Goal: Task Accomplishment & Management: Complete application form

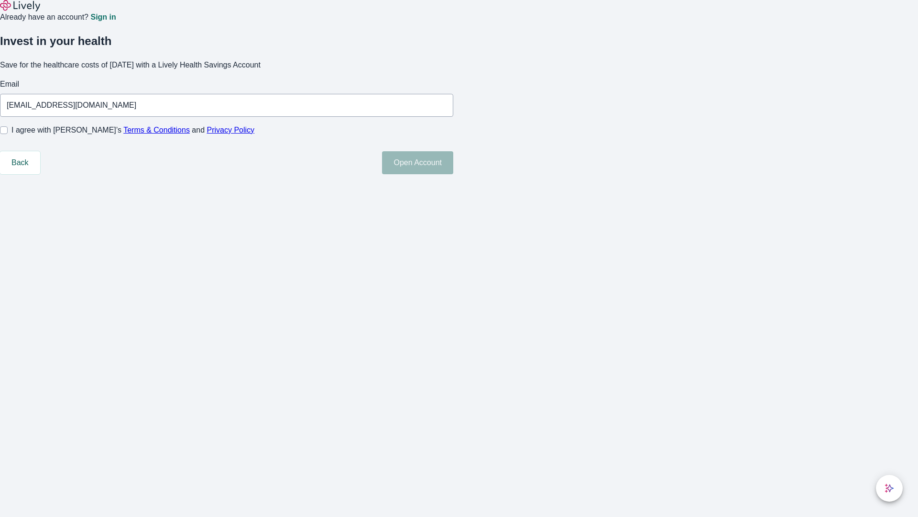
click at [8, 134] on input "I agree with Lively’s Terms & Conditions and Privacy Policy" at bounding box center [4, 130] width 8 height 8
checkbox input "true"
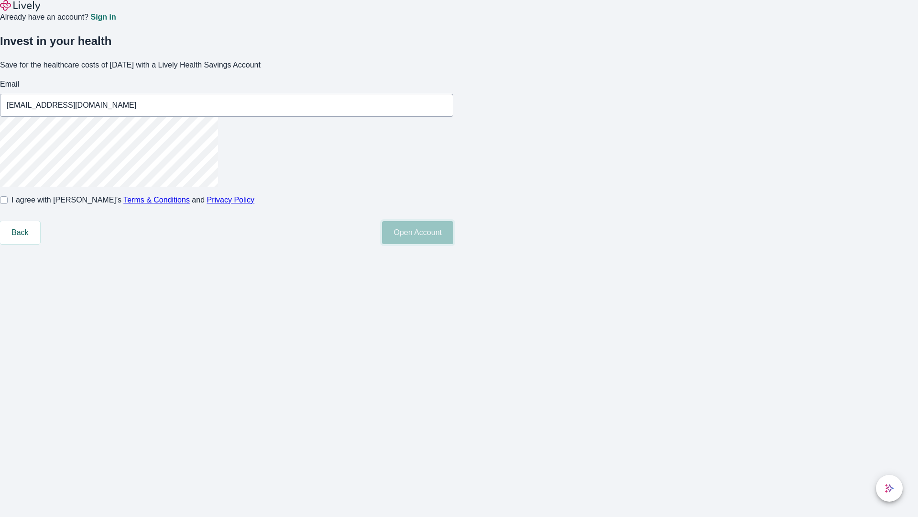
click at [453, 244] on button "Open Account" at bounding box center [417, 232] width 71 height 23
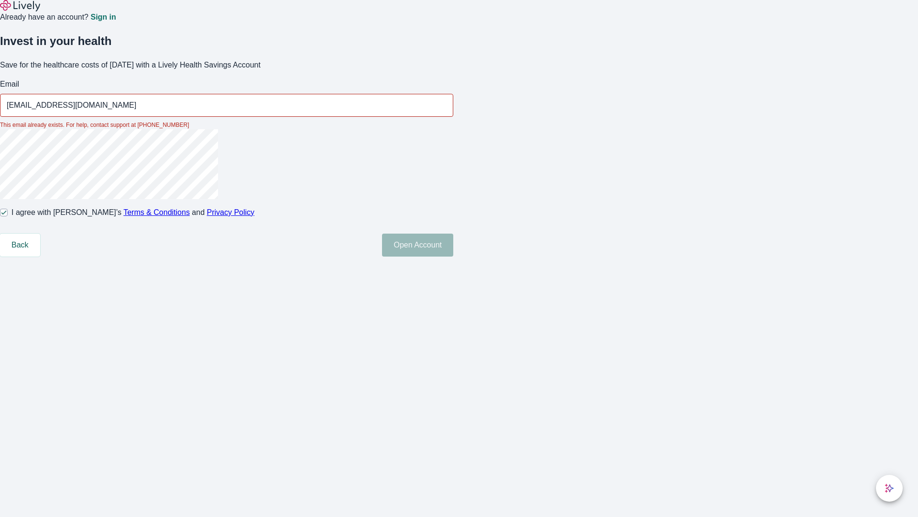
type input "[EMAIL_ADDRESS][DOMAIN_NAME]"
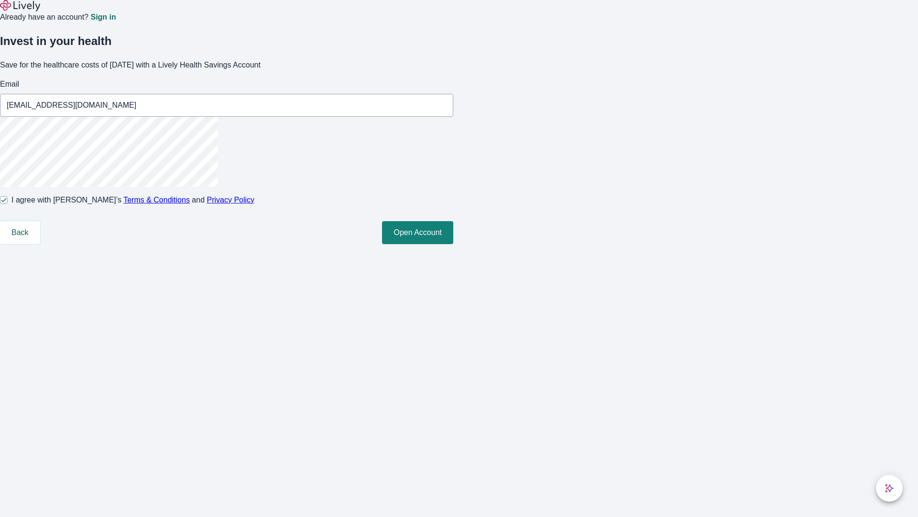
click at [8, 204] on input "I agree with Lively’s Terms & Conditions and Privacy Policy" at bounding box center [4, 200] width 8 height 8
checkbox input "false"
type input "[EMAIL_ADDRESS][DOMAIN_NAME]"
click at [8, 204] on input "I agree with Lively’s Terms & Conditions and Privacy Policy" at bounding box center [4, 200] width 8 height 8
checkbox input "true"
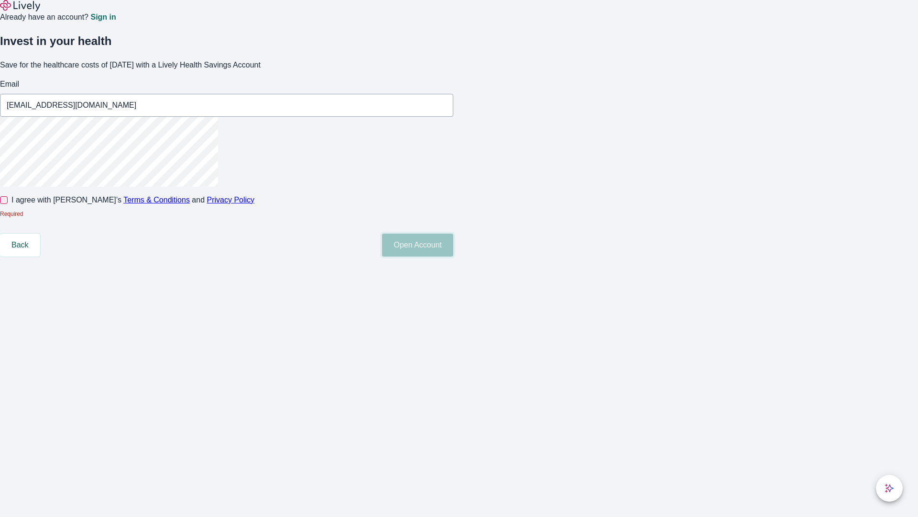
click at [453, 256] on button "Open Account" at bounding box center [417, 244] width 71 height 23
